Goal: Find specific fact: Find specific fact

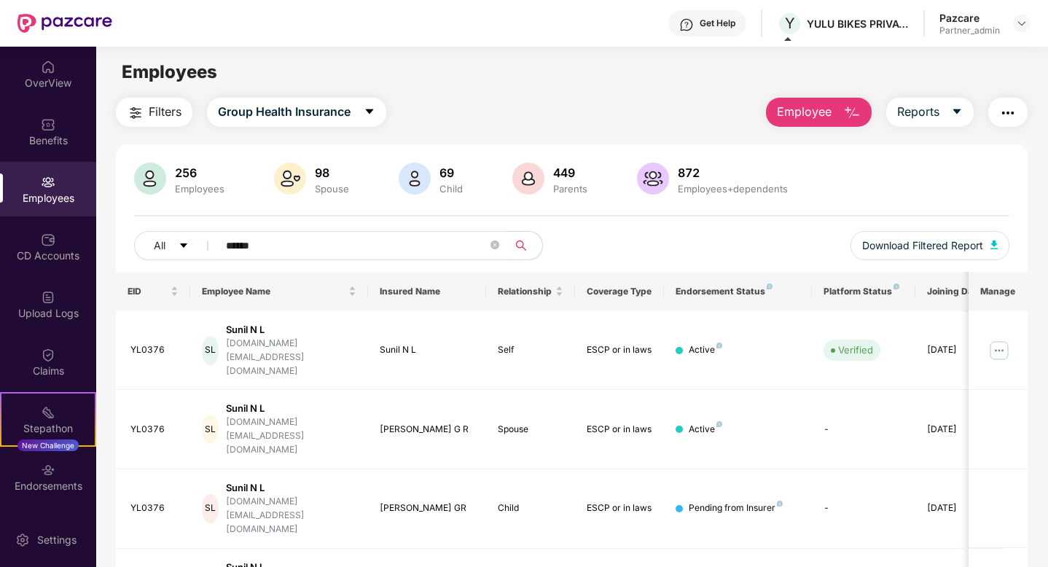
scroll to position [34, 0]
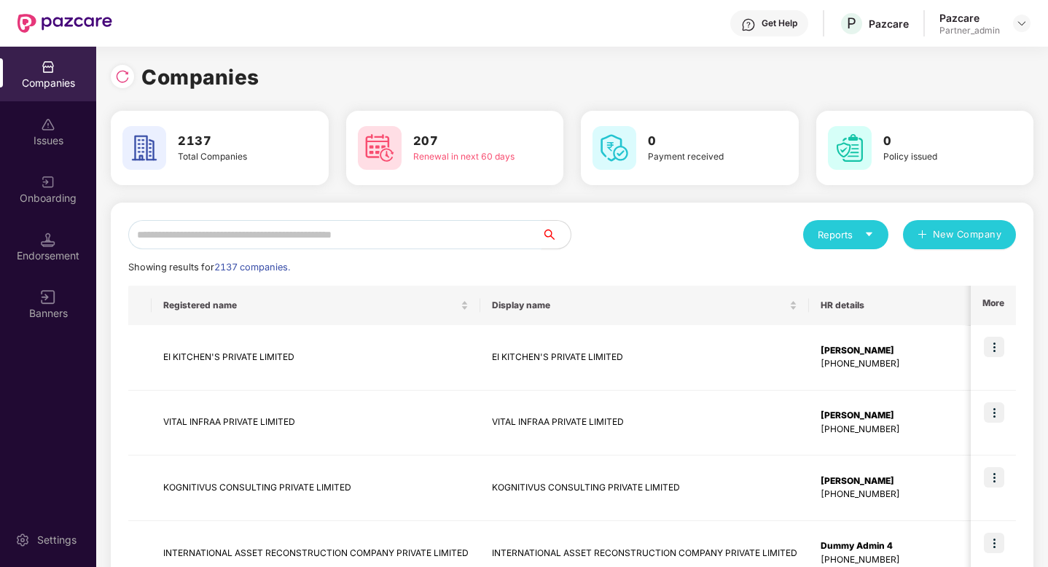
click at [264, 245] on input "text" at bounding box center [334, 234] width 413 height 29
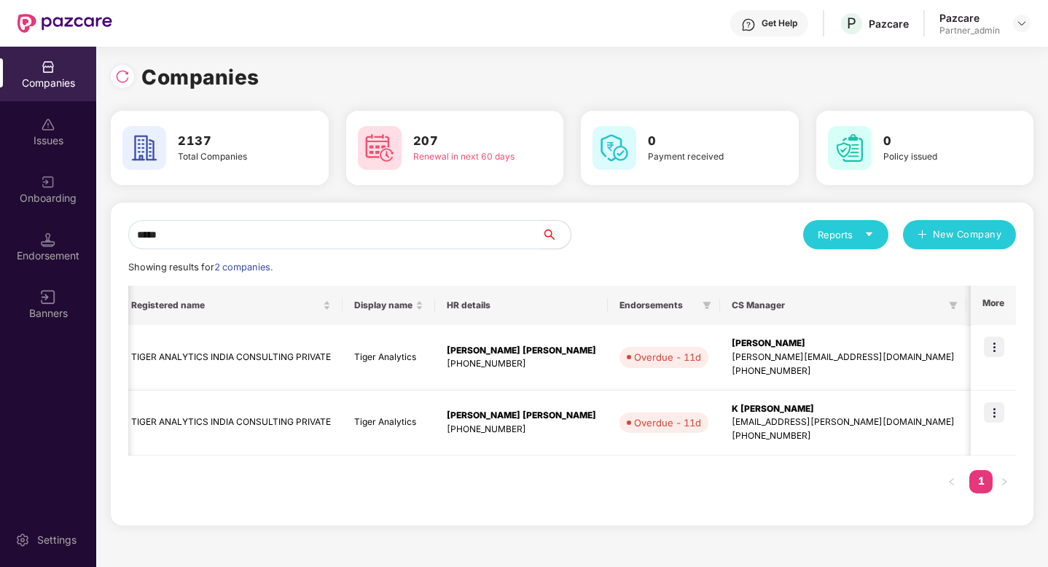
scroll to position [0, 34]
type input "*****"
click at [1000, 348] on img at bounding box center [994, 347] width 20 height 20
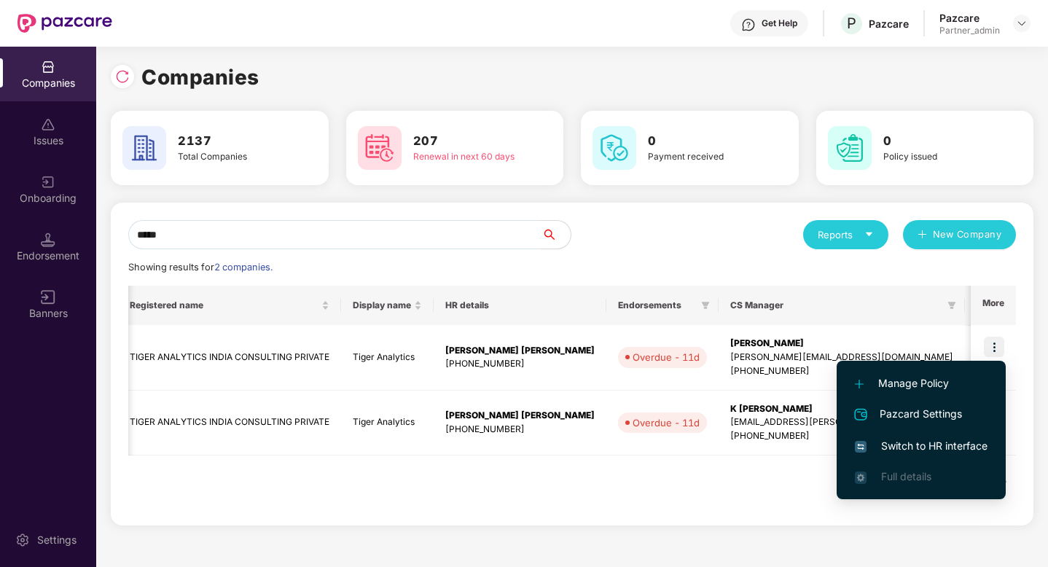
click at [938, 439] on span "Switch to HR interface" at bounding box center [921, 446] width 133 height 16
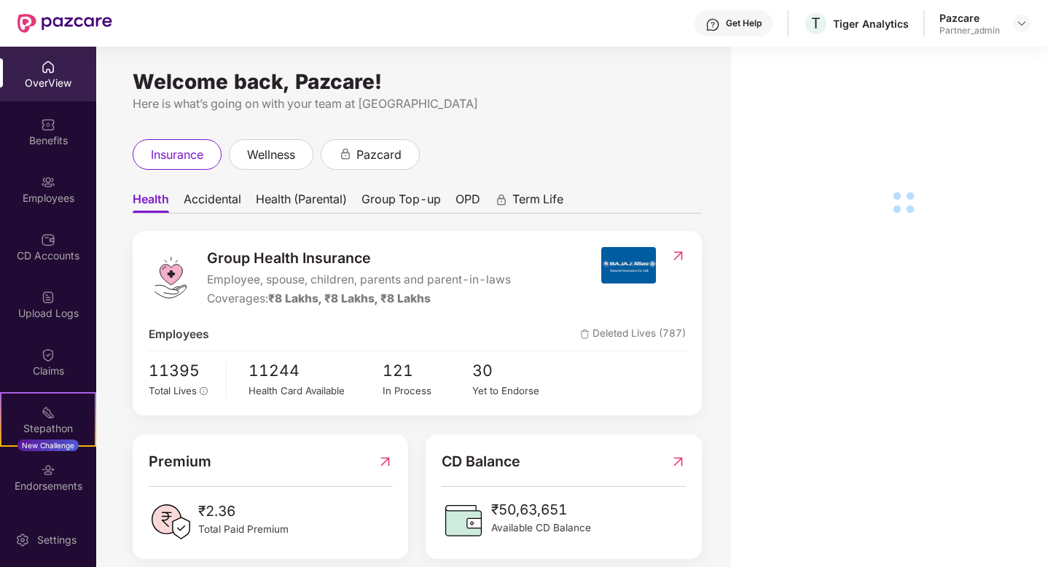
click at [45, 200] on div "Employees" at bounding box center [48, 198] width 96 height 15
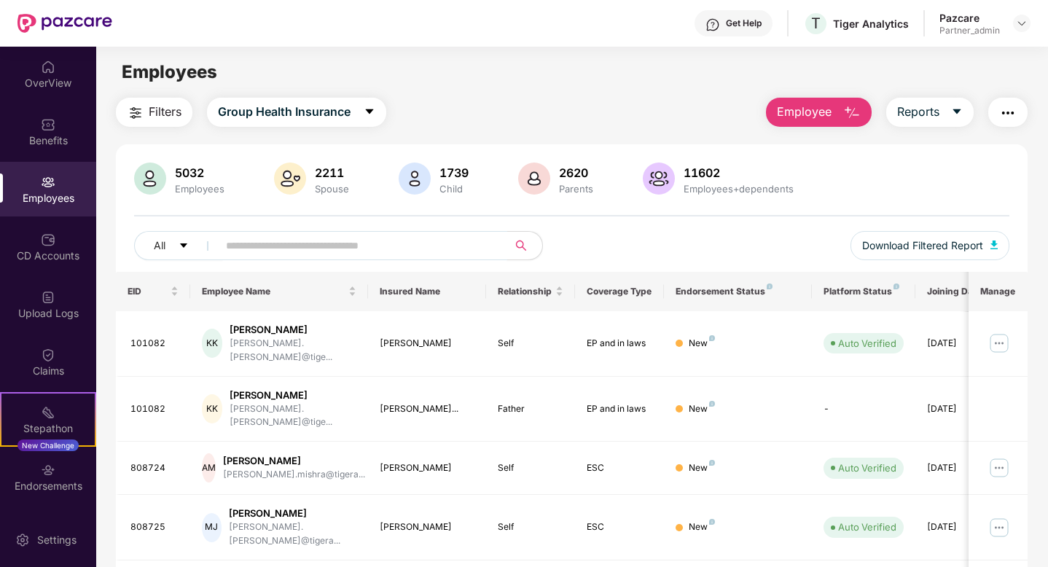
click at [275, 252] on input "text" at bounding box center [357, 246] width 262 height 22
paste input "**********"
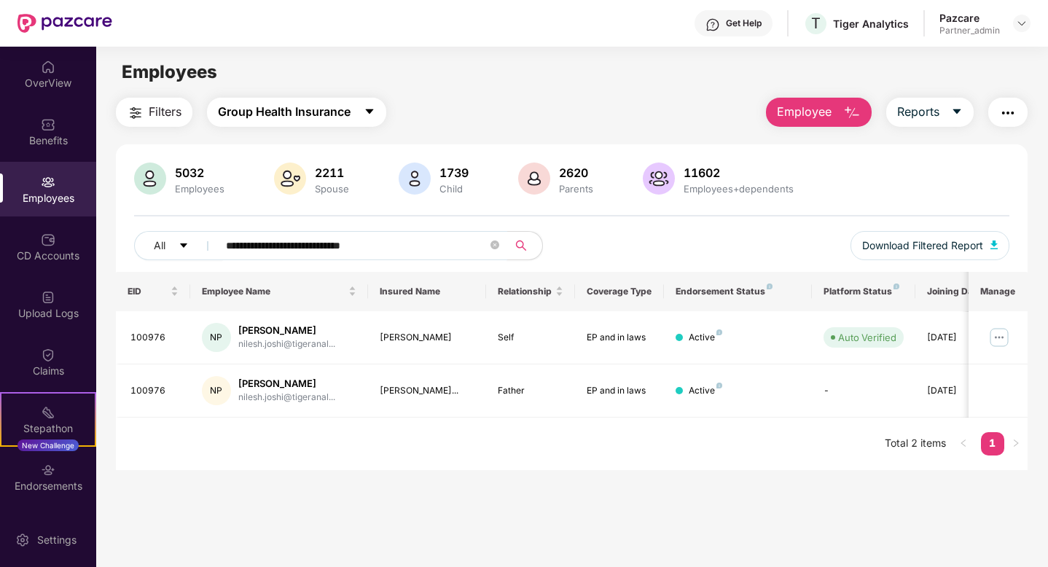
type input "**********"
click at [282, 108] on span "Group Health Insurance" at bounding box center [284, 112] width 133 height 18
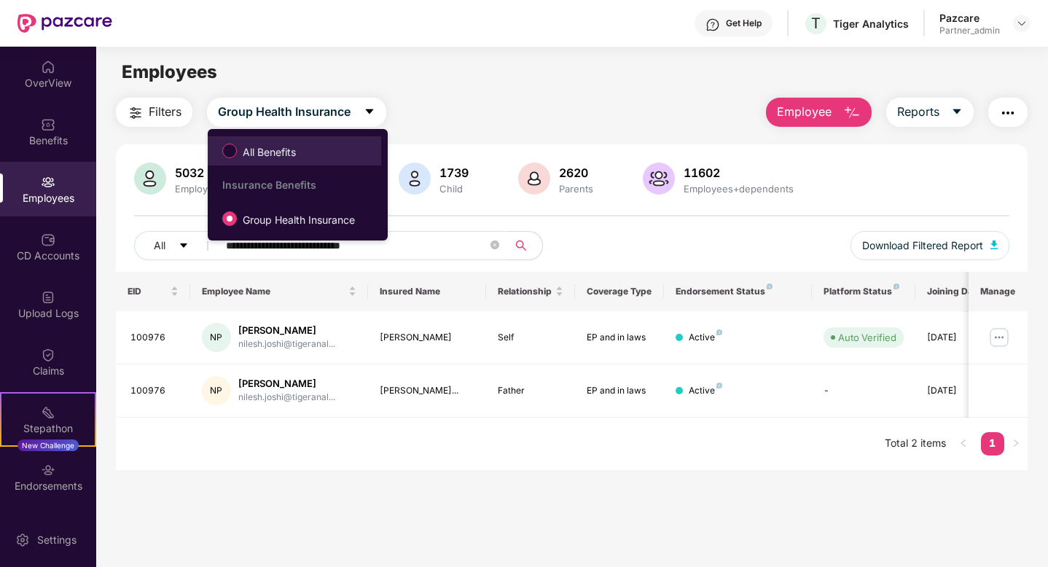
click at [322, 162] on span "All Benefits" at bounding box center [294, 151] width 159 height 25
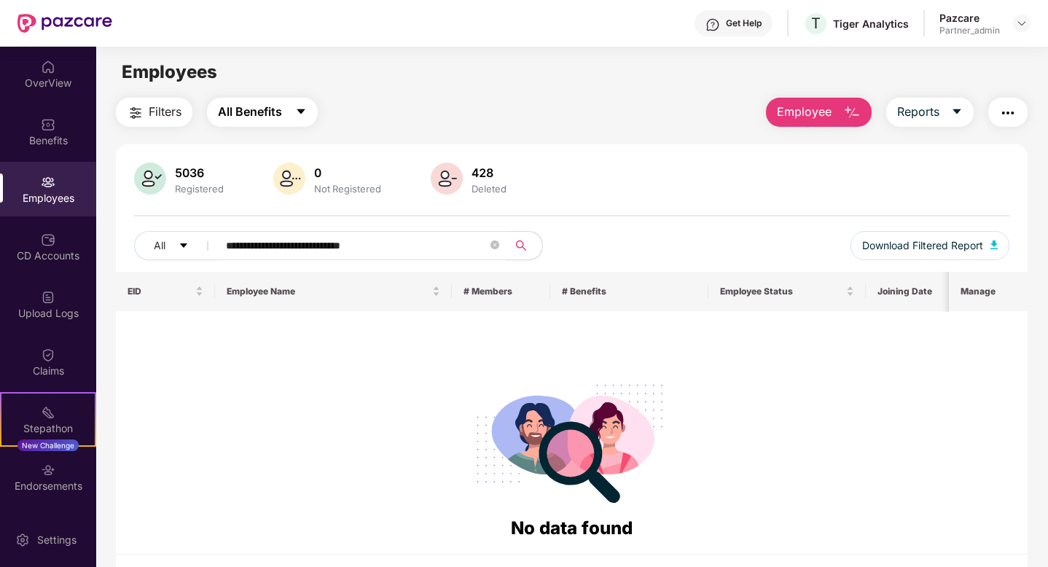
click at [286, 111] on button "All Benefits" at bounding box center [262, 112] width 111 height 29
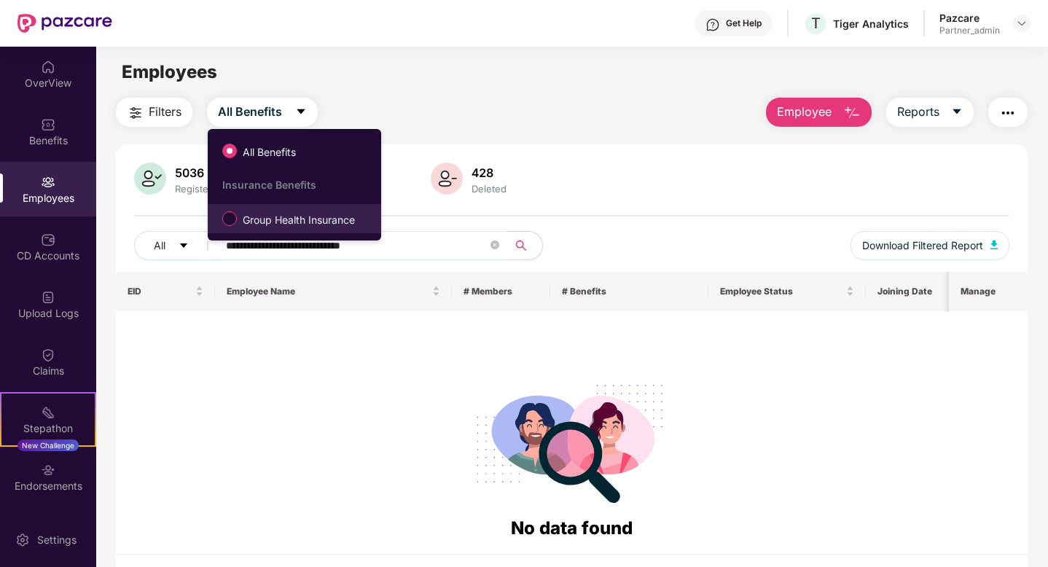
click at [286, 214] on span "Group Health Insurance" at bounding box center [299, 220] width 124 height 16
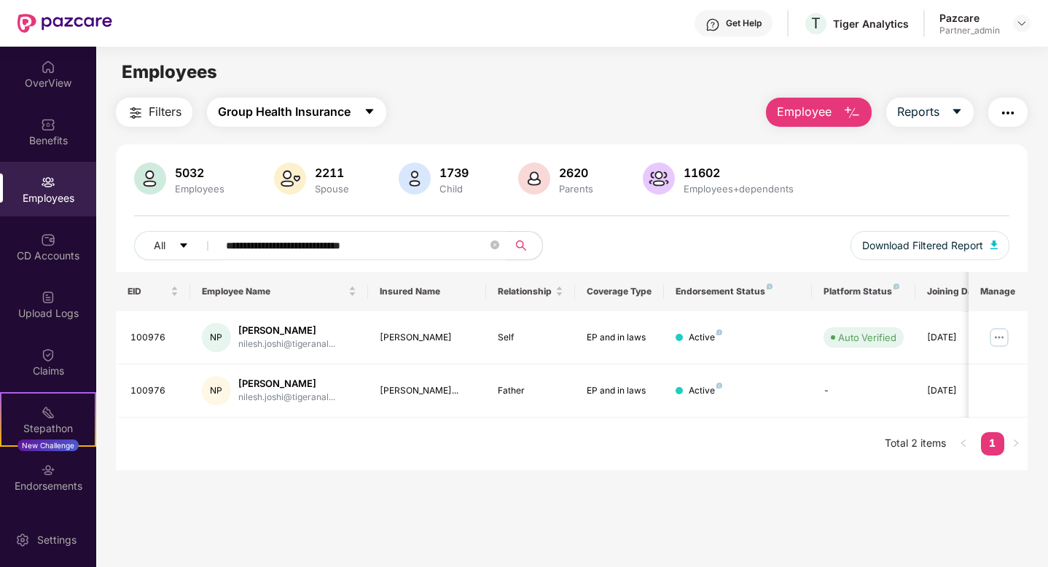
click at [332, 119] on span "Group Health Insurance" at bounding box center [284, 112] width 133 height 18
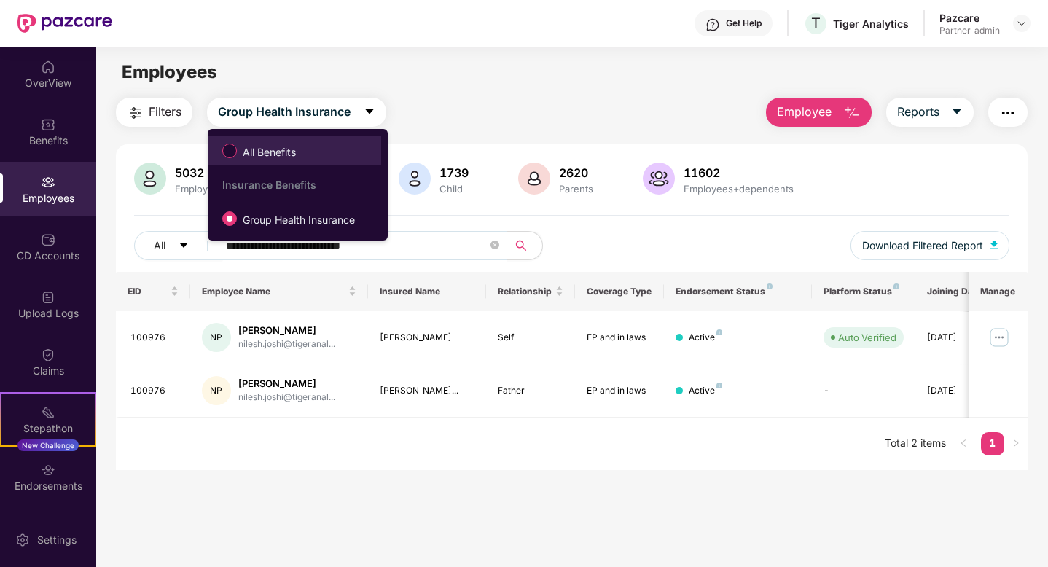
click at [344, 155] on span "All Benefits" at bounding box center [294, 151] width 159 height 25
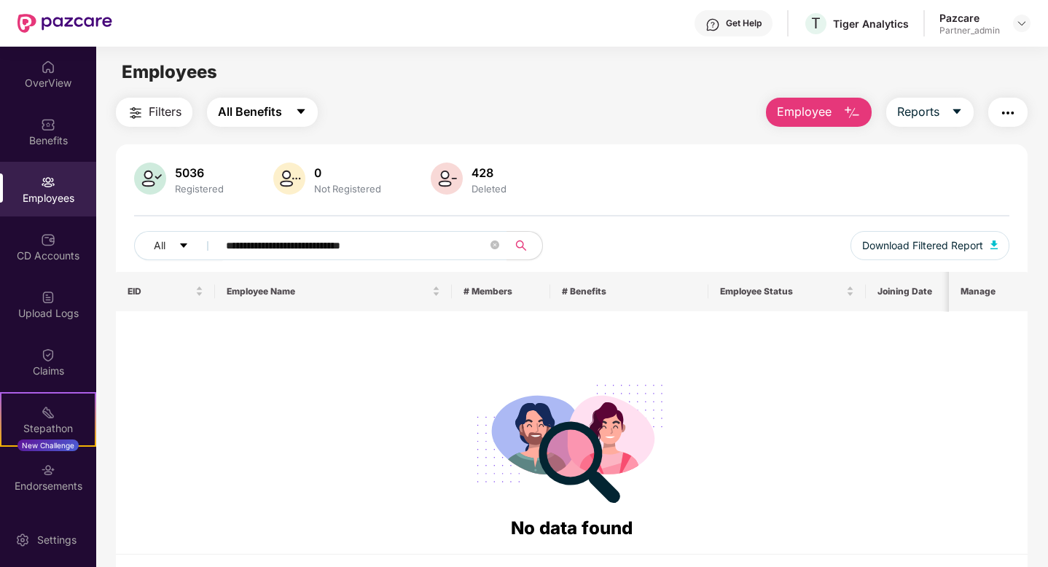
click at [293, 104] on button "All Benefits" at bounding box center [262, 112] width 111 height 29
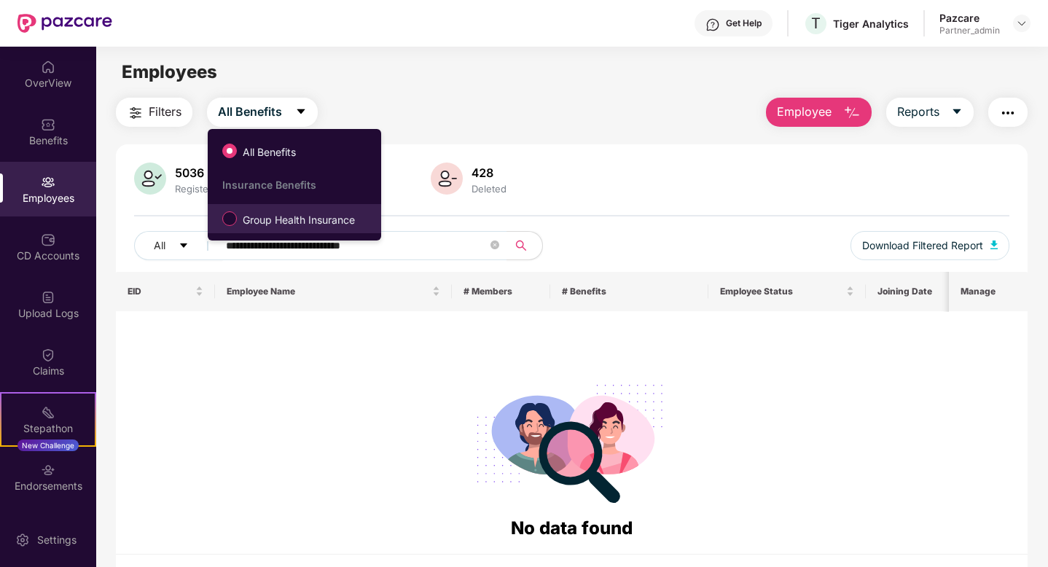
click at [297, 224] on span "Group Health Insurance" at bounding box center [299, 220] width 124 height 16
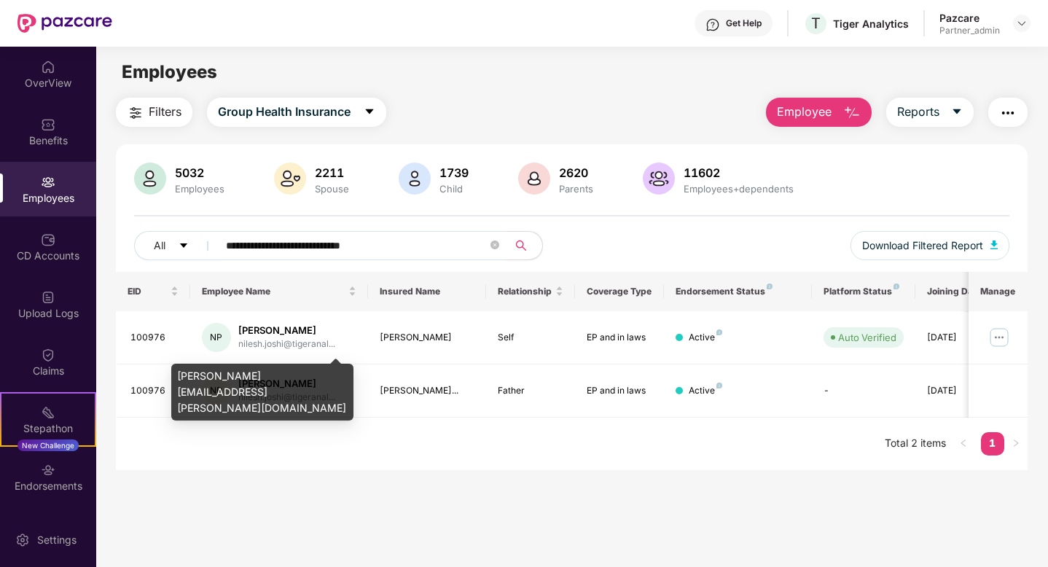
click at [316, 368] on div "[PERSON_NAME][EMAIL_ADDRESS][PERSON_NAME][DOMAIN_NAME]" at bounding box center [262, 392] width 182 height 57
copy div "[PERSON_NAME][EMAIL_ADDRESS][PERSON_NAME][DOMAIN_NAME]"
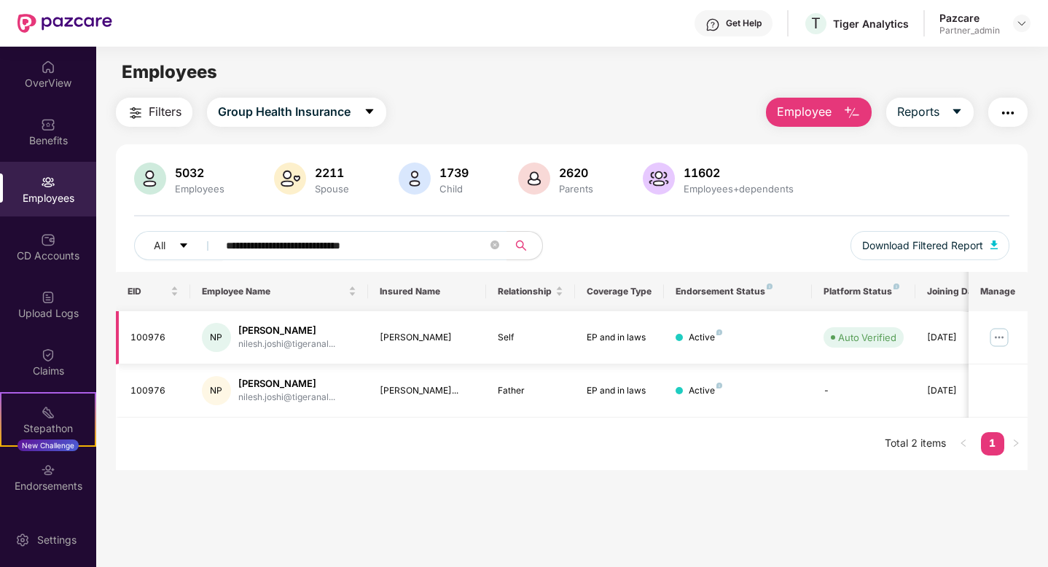
drag, startPoint x: 467, startPoint y: 335, endPoint x: 376, endPoint y: 340, distance: 90.5
click at [376, 340] on td "[PERSON_NAME]" at bounding box center [427, 337] width 119 height 53
click at [149, 335] on div "100976" at bounding box center [154, 338] width 48 height 14
copy div "100976"
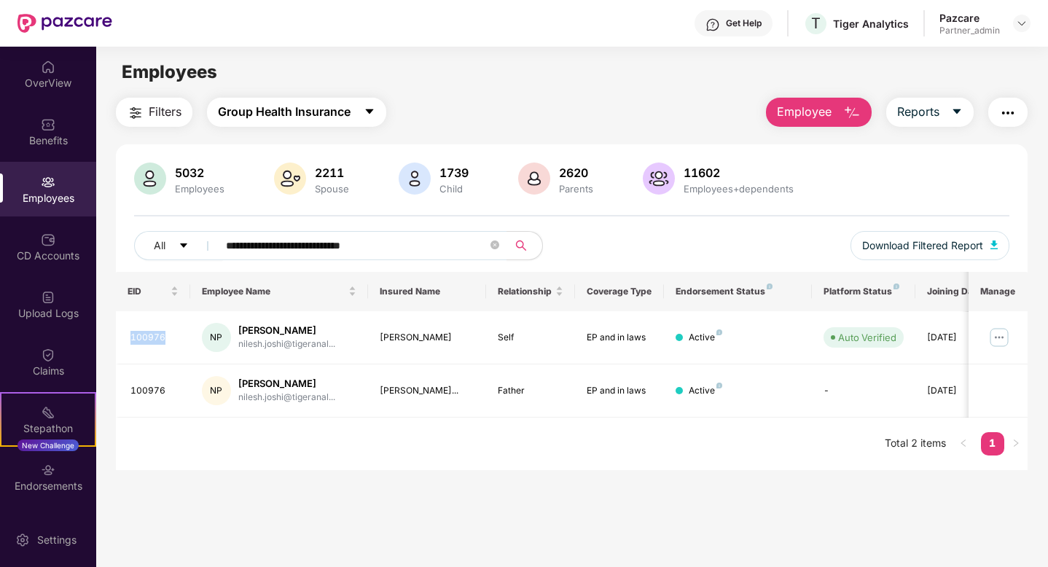
click at [354, 111] on button "Group Health Insurance" at bounding box center [296, 112] width 179 height 29
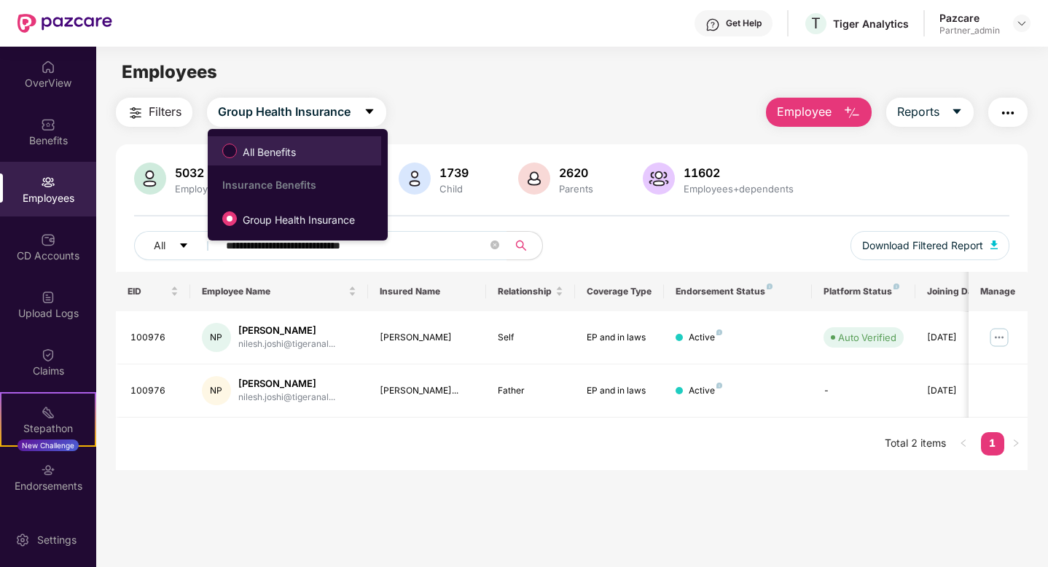
click at [292, 136] on li "All Benefits" at bounding box center [295, 150] width 174 height 29
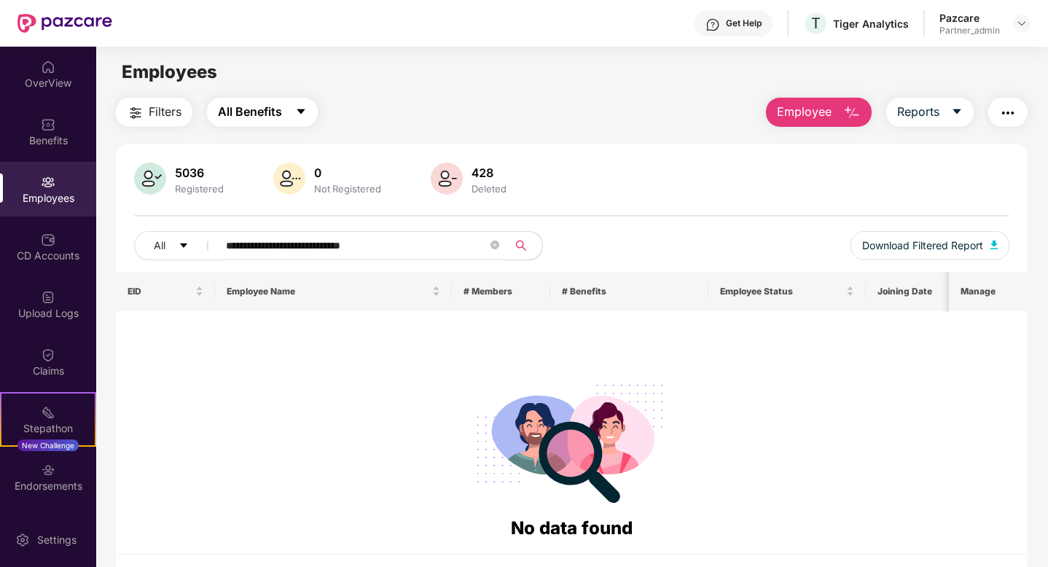
click at [286, 118] on button "All Benefits" at bounding box center [262, 112] width 111 height 29
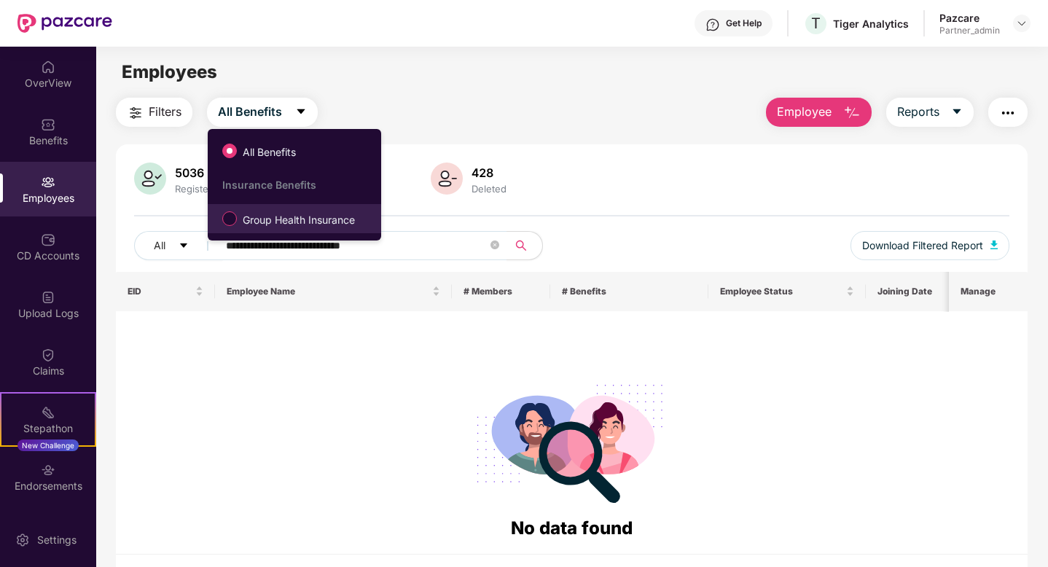
click at [293, 224] on span "Group Health Insurance" at bounding box center [299, 220] width 124 height 16
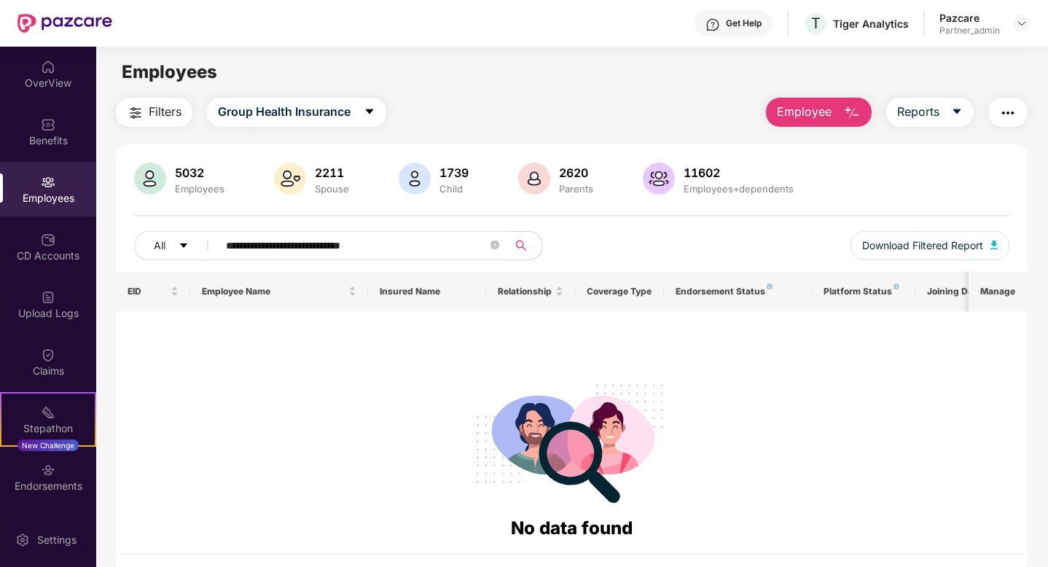
click at [338, 252] on input "**********" at bounding box center [357, 246] width 262 height 22
paste input "******"
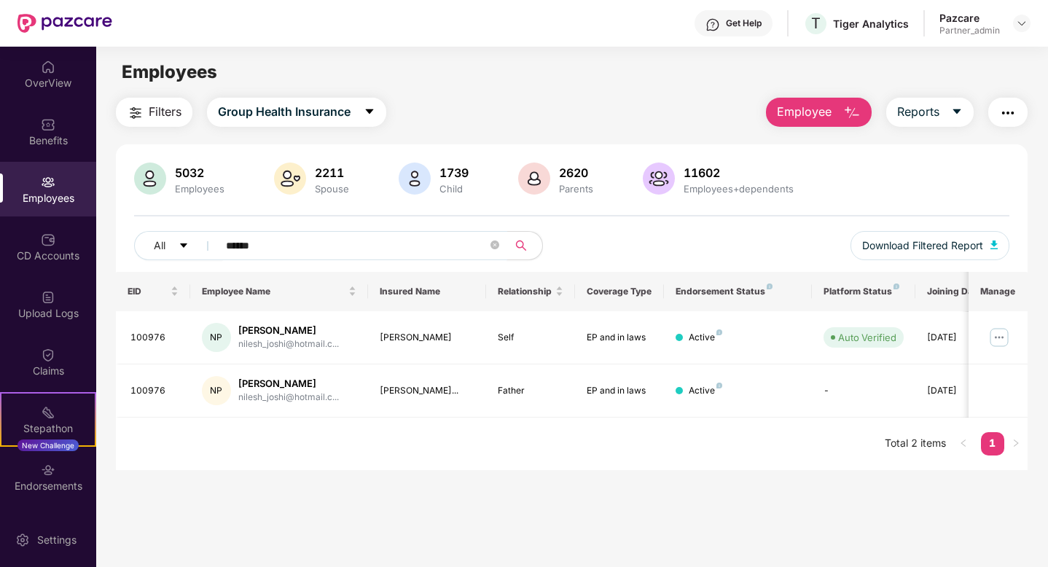
type input "******"
